Goal: Find contact information: Find contact information

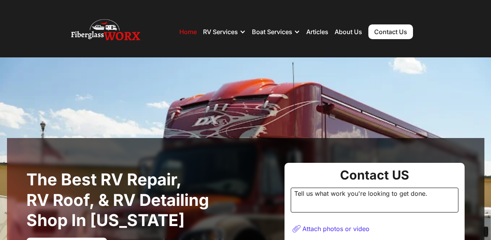
click at [392, 35] on link "Contact Us" at bounding box center [390, 31] width 45 height 15
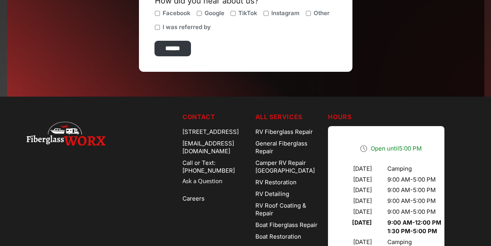
scroll to position [349, 0]
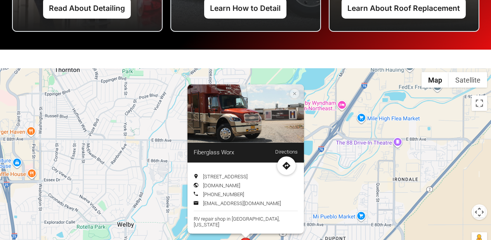
scroll to position [2240, 0]
